Goal: Information Seeking & Learning: Learn about a topic

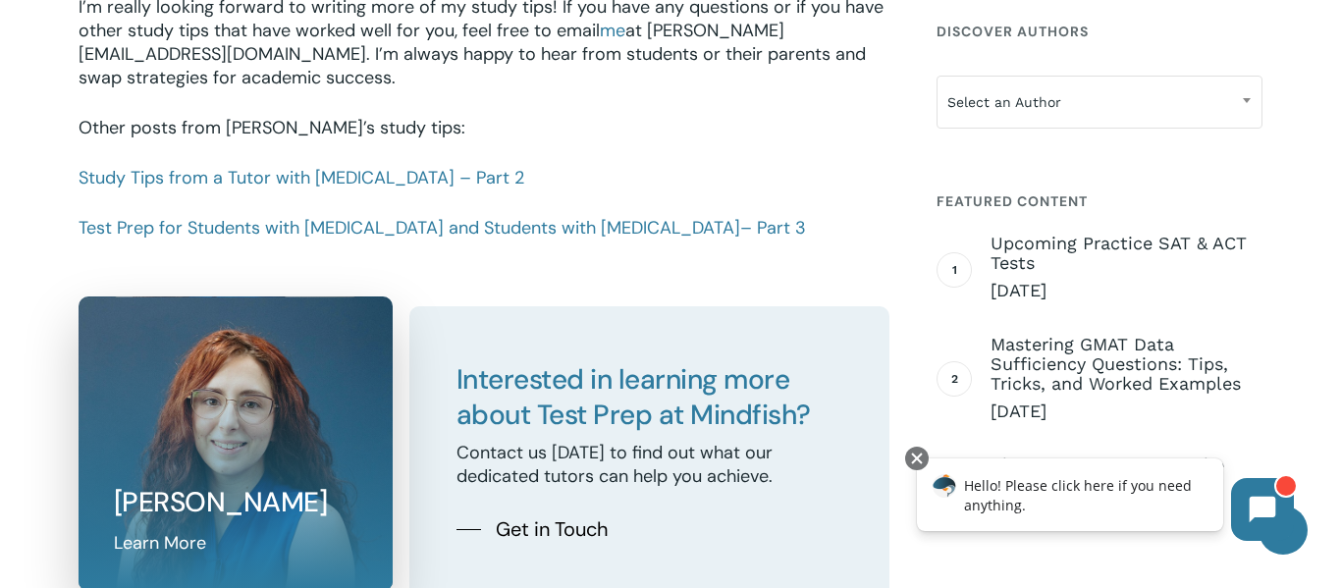
scroll to position [2979, 0]
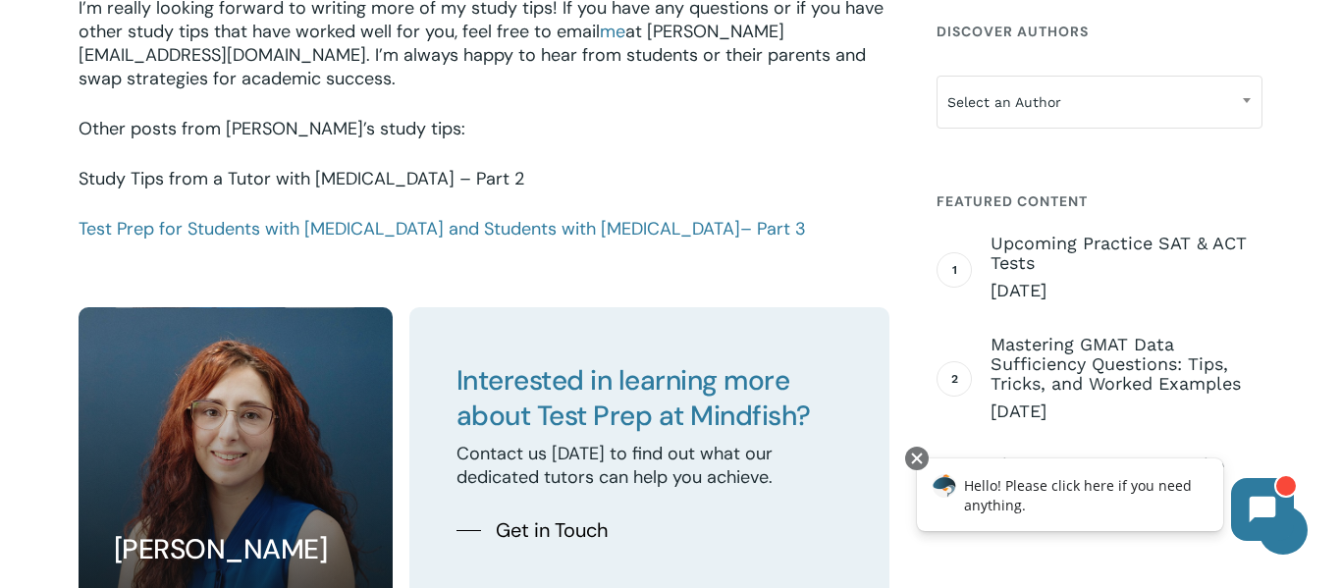
click at [162, 167] on link "Study Tips from a Tutor with [MEDICAL_DATA] – Part 2" at bounding box center [302, 179] width 446 height 24
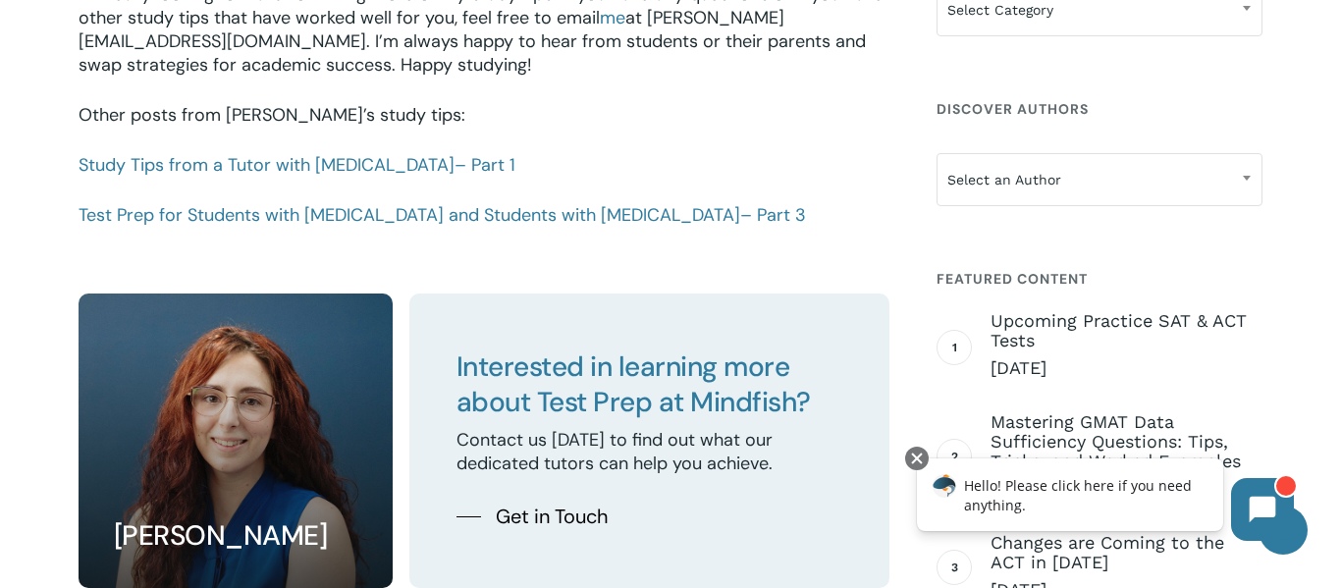
scroll to position [2335, 0]
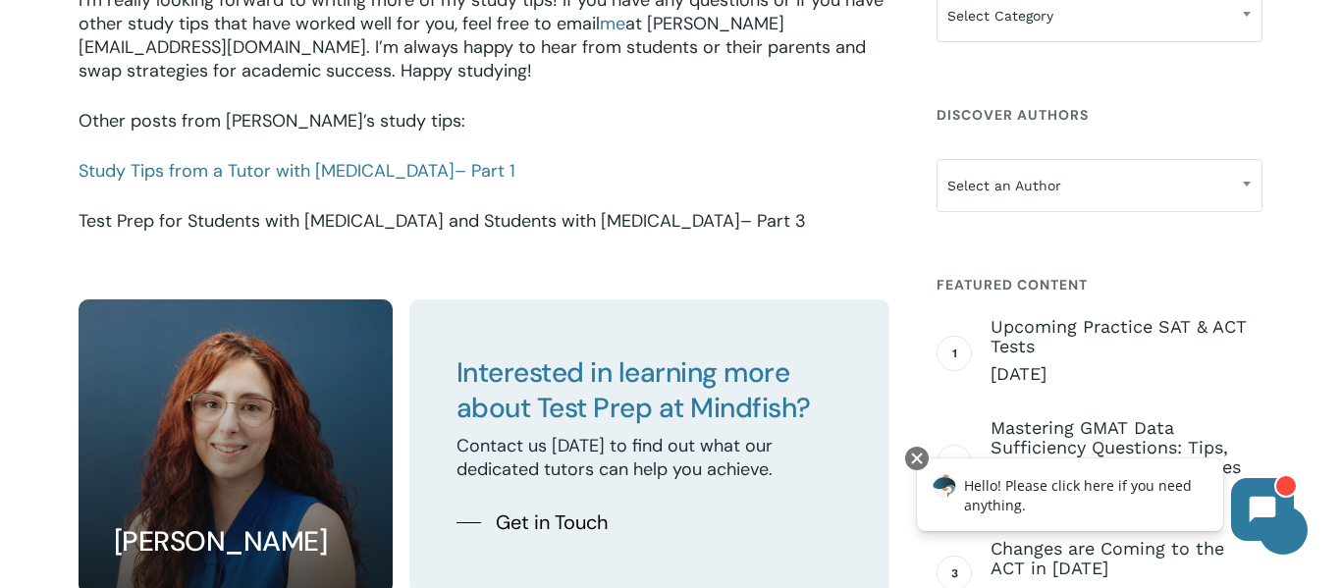
click at [494, 225] on link "Test Prep for Students with [MEDICAL_DATA] and Students with [MEDICAL_DATA] – P…" at bounding box center [442, 221] width 727 height 24
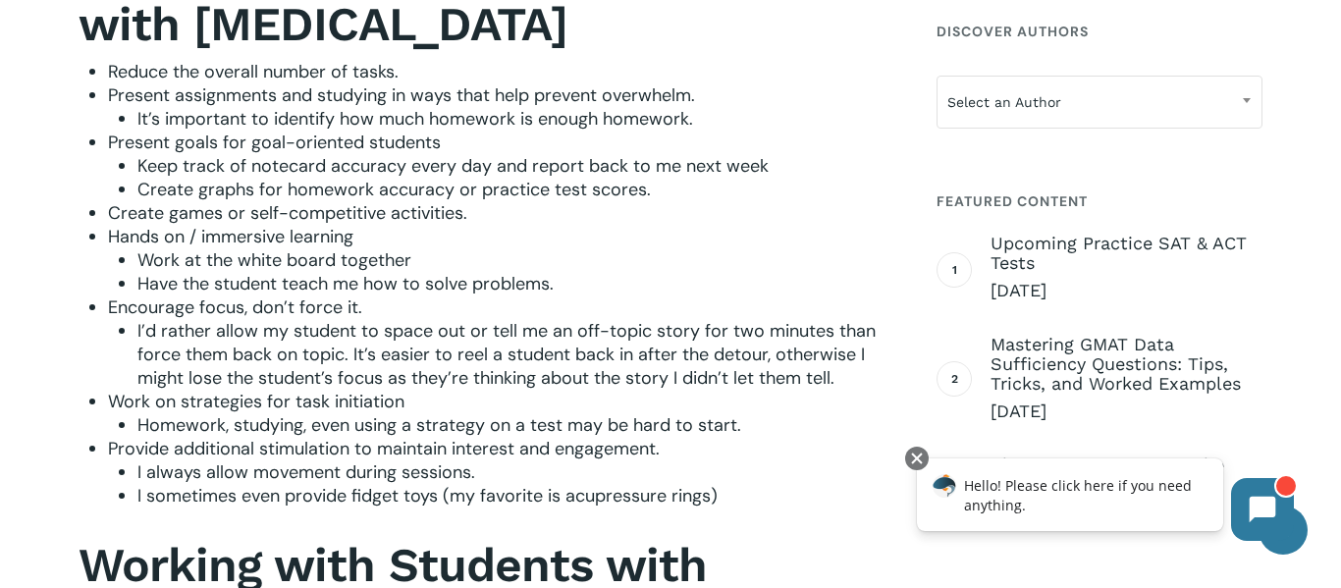
scroll to position [1560, 0]
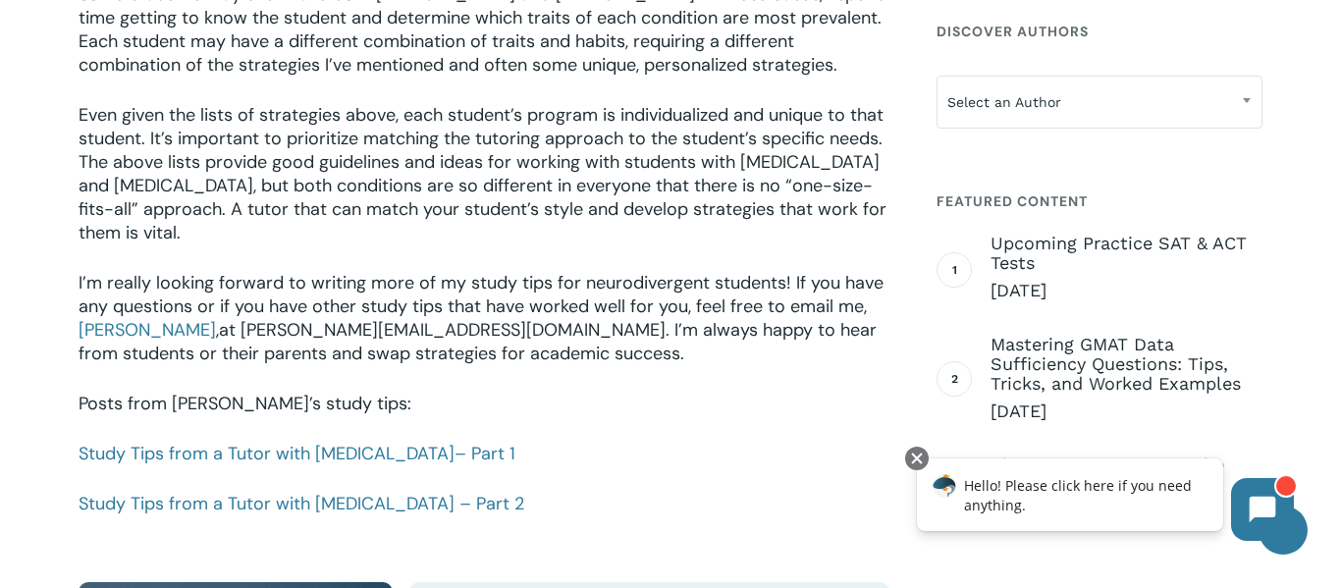
scroll to position [3776, 0]
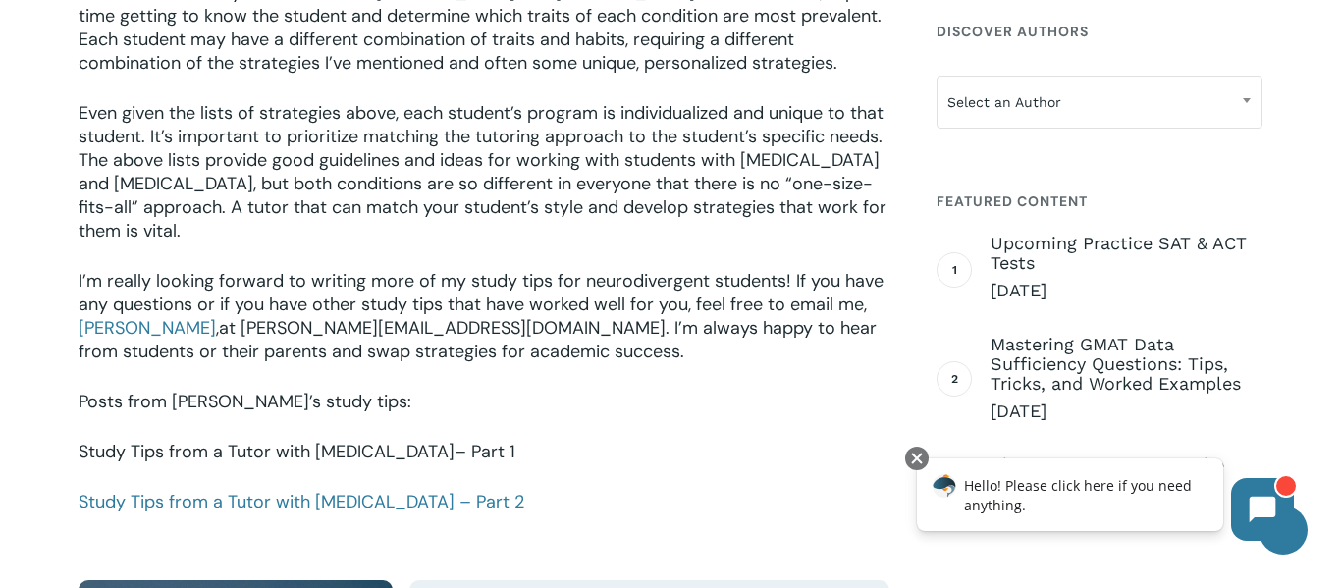
click at [136, 440] on link "Study Tips from a Tutor with [MEDICAL_DATA] – Part 1" at bounding box center [297, 452] width 437 height 24
